Goal: Task Accomplishment & Management: Complete application form

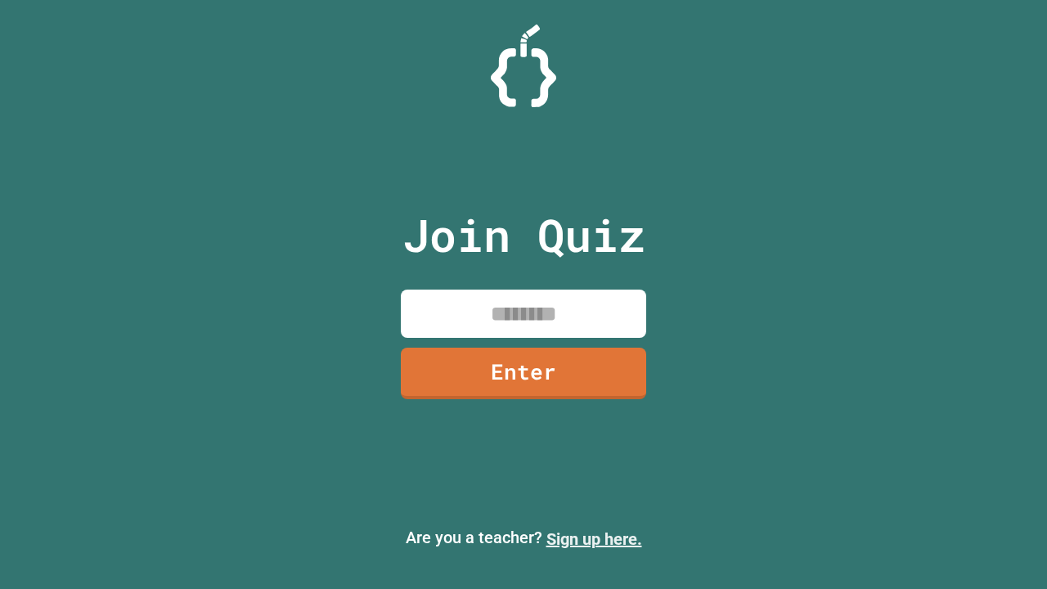
click at [586, 539] on link "Sign up here." at bounding box center [594, 539] width 96 height 20
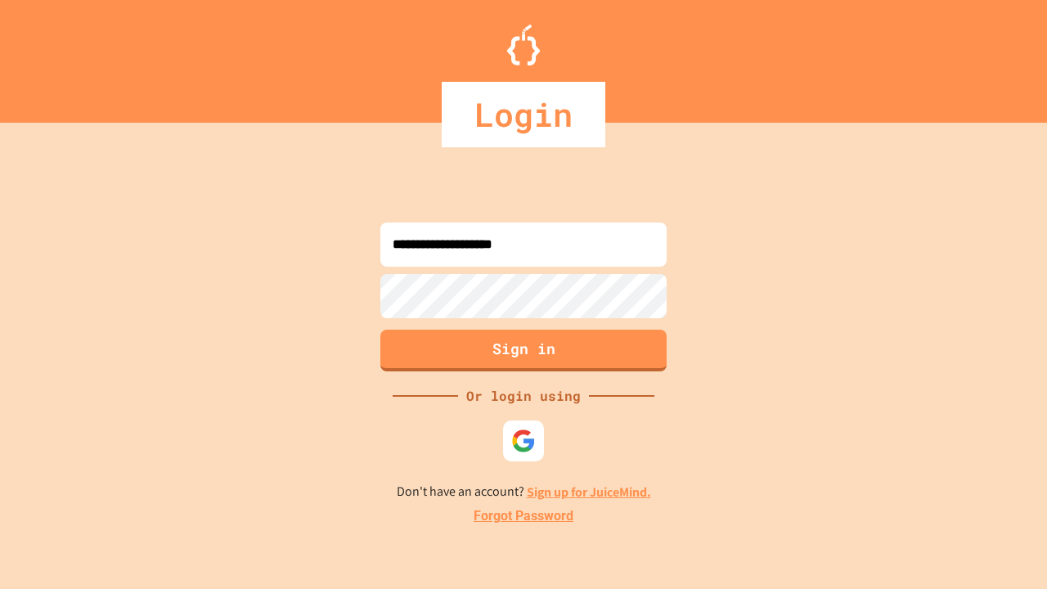
type input "**********"
